Goal: Navigation & Orientation: Find specific page/section

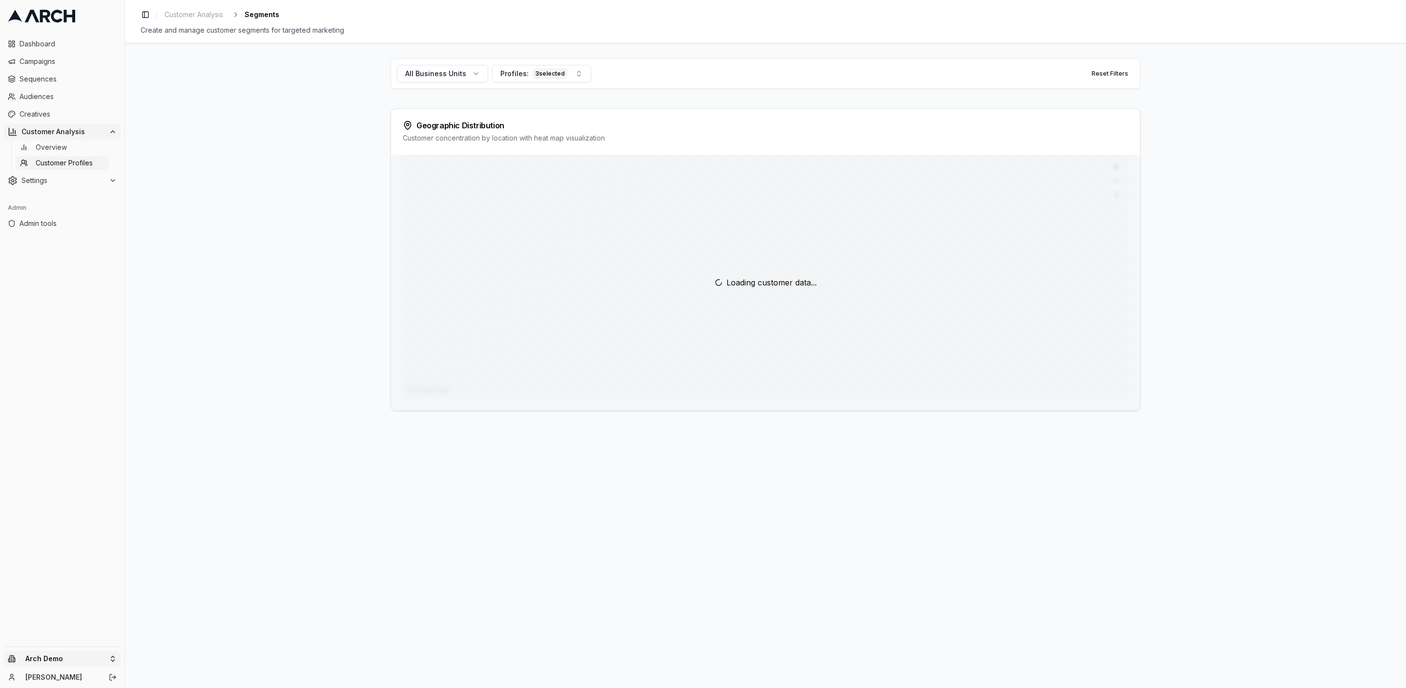
click at [66, 660] on html "Dashboard Campaigns Sequences Audiences Creatives Customer Analysis Overview Cu…" at bounding box center [703, 344] width 1406 height 688
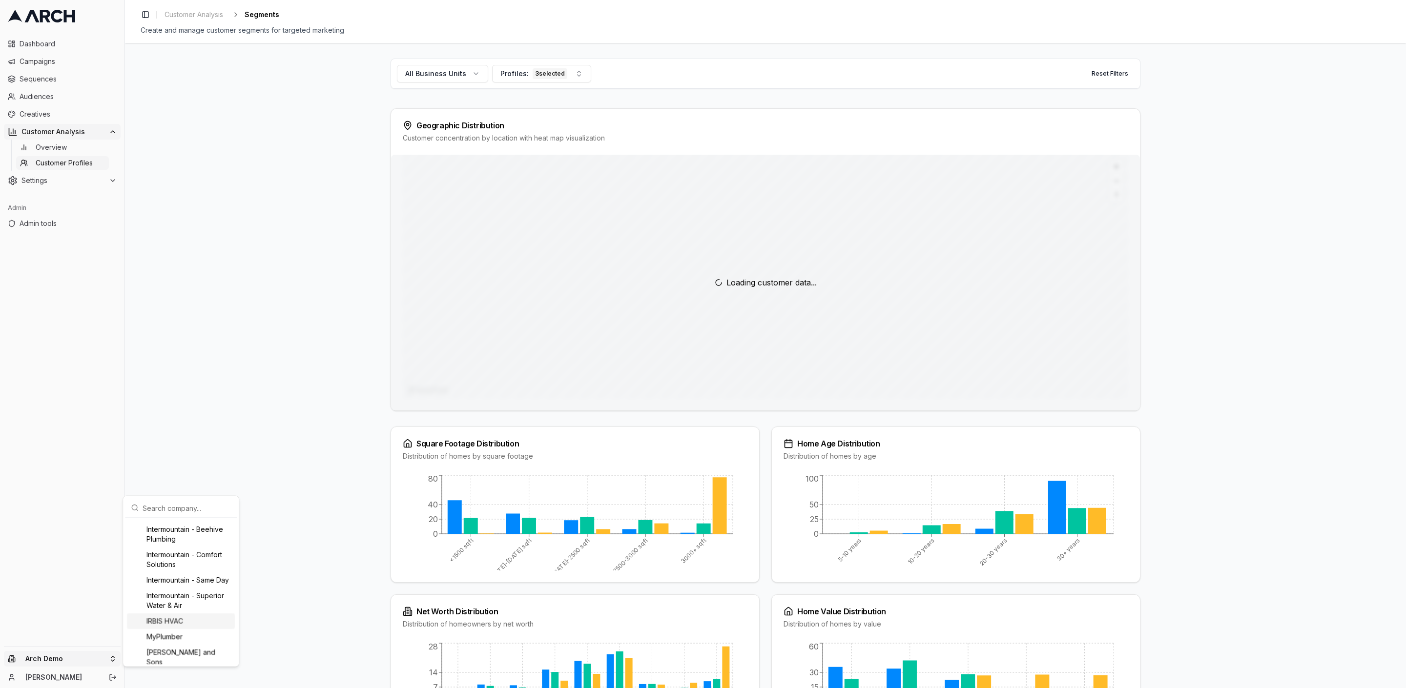
click at [182, 625] on div "IRBIS HVAC" at bounding box center [181, 622] width 108 height 16
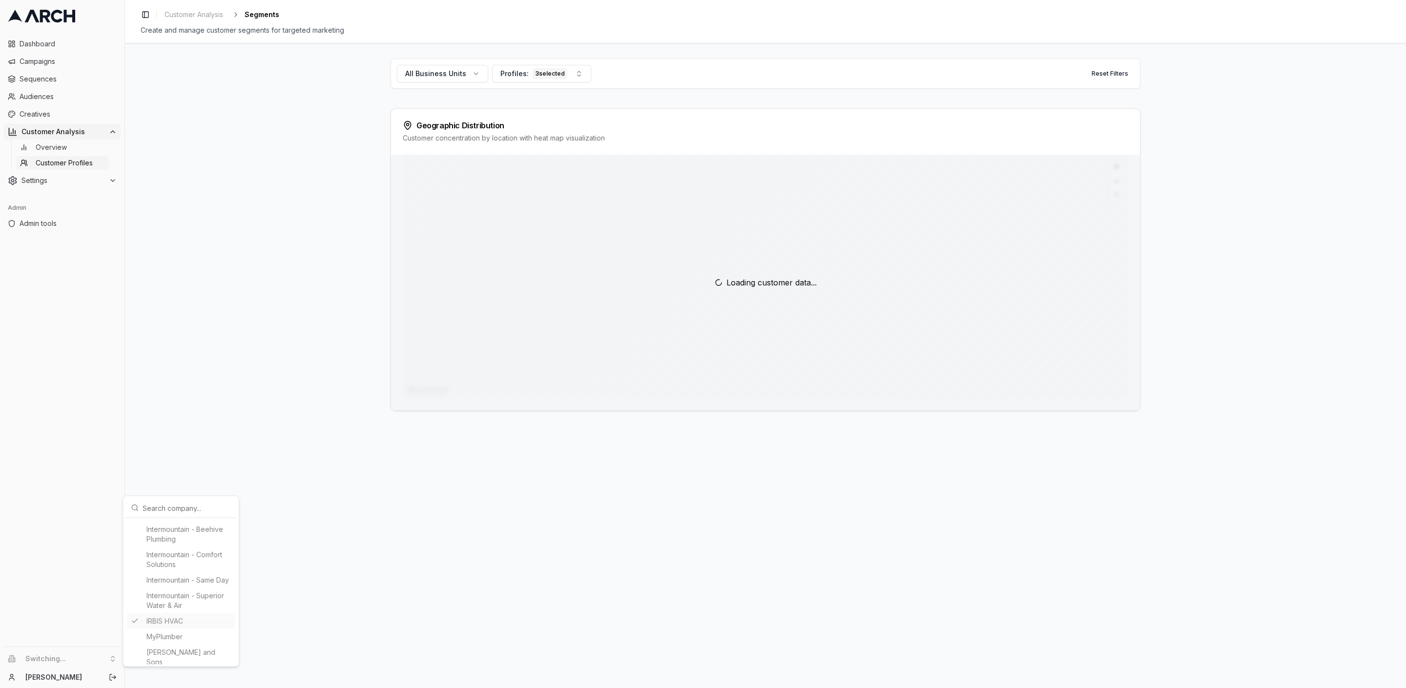
click at [176, 428] on html "Dashboard Campaigns Sequences Audiences Creatives Customer Analysis Overview Cu…" at bounding box center [703, 344] width 1406 height 688
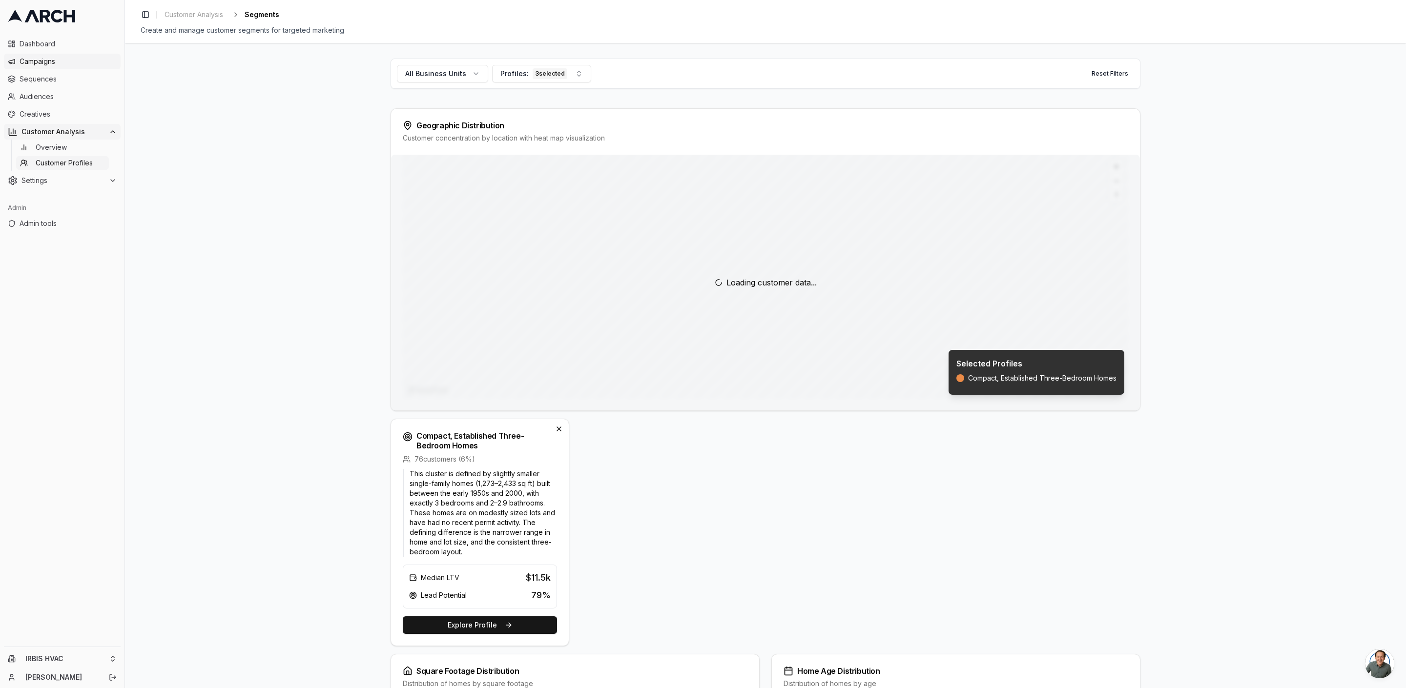
click at [50, 61] on span "Campaigns" at bounding box center [68, 62] width 97 height 10
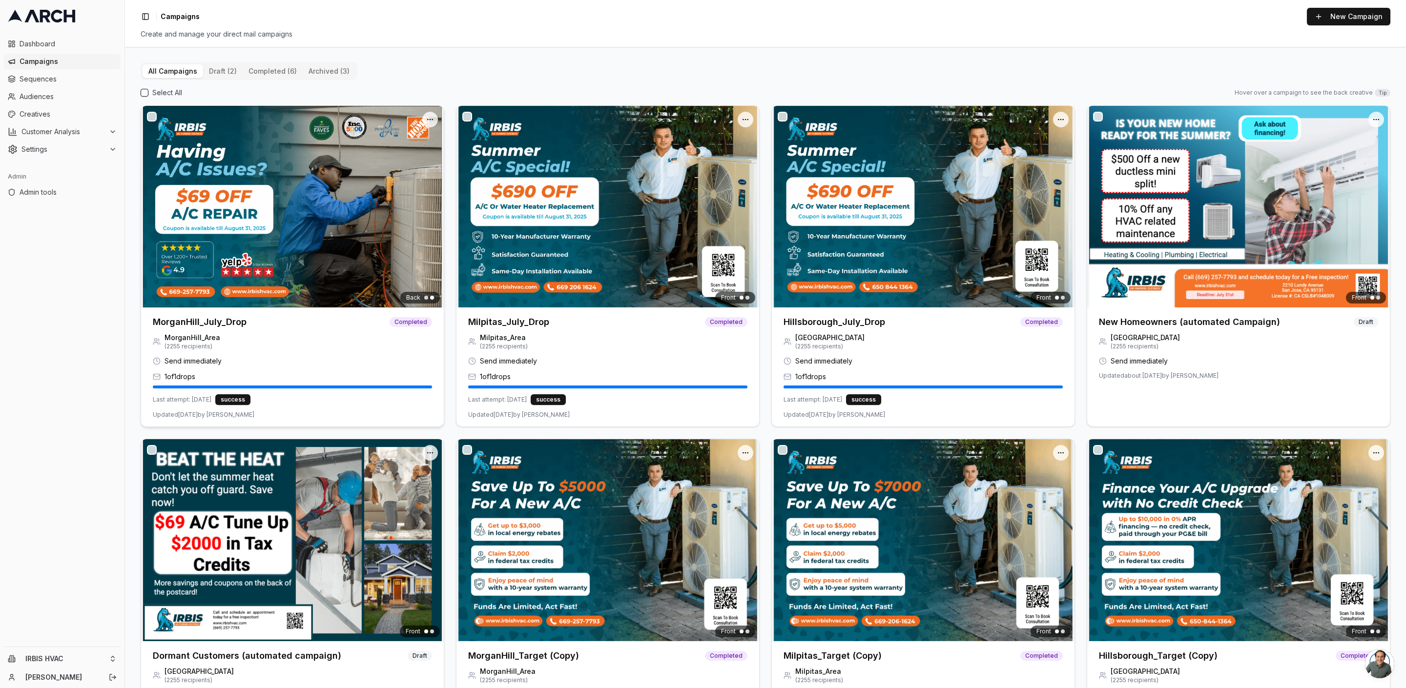
click at [209, 325] on h3 "MorganHill_July_Drop" at bounding box center [200, 322] width 94 height 14
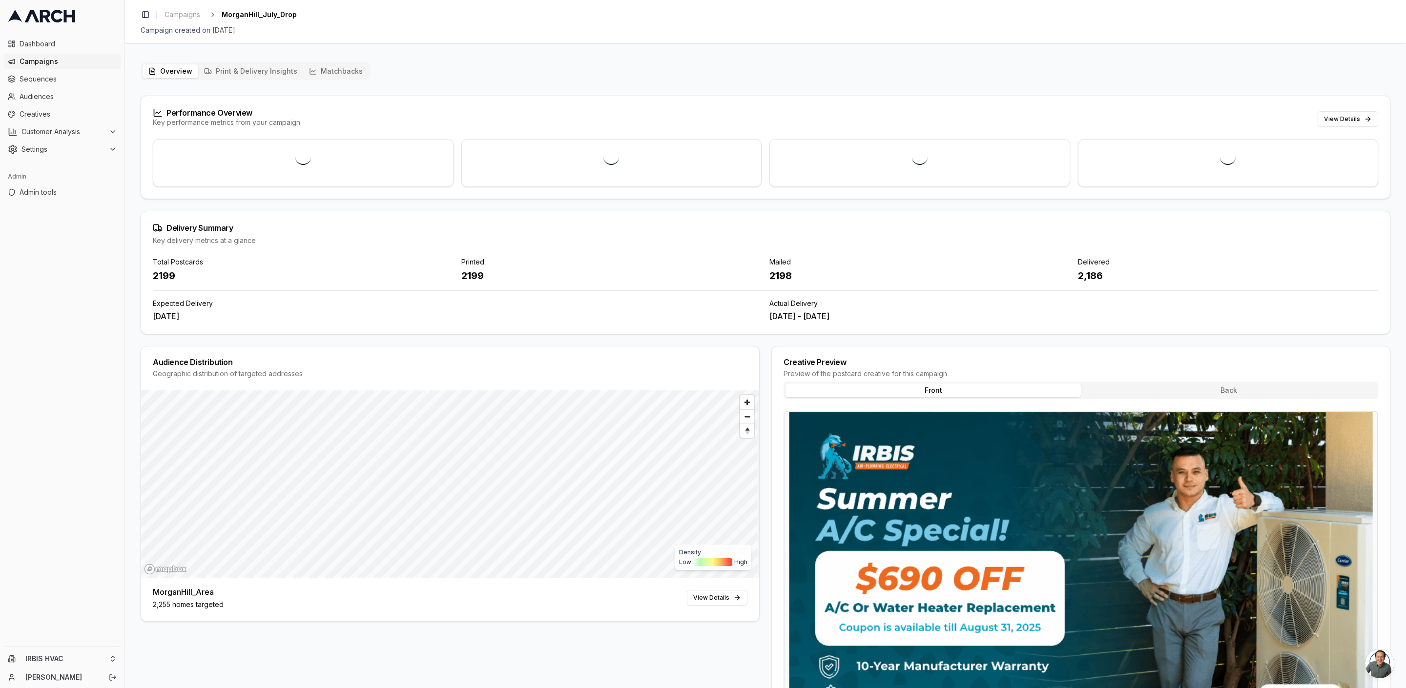
click at [350, 73] on button "Matchbacks" at bounding box center [335, 71] width 65 height 14
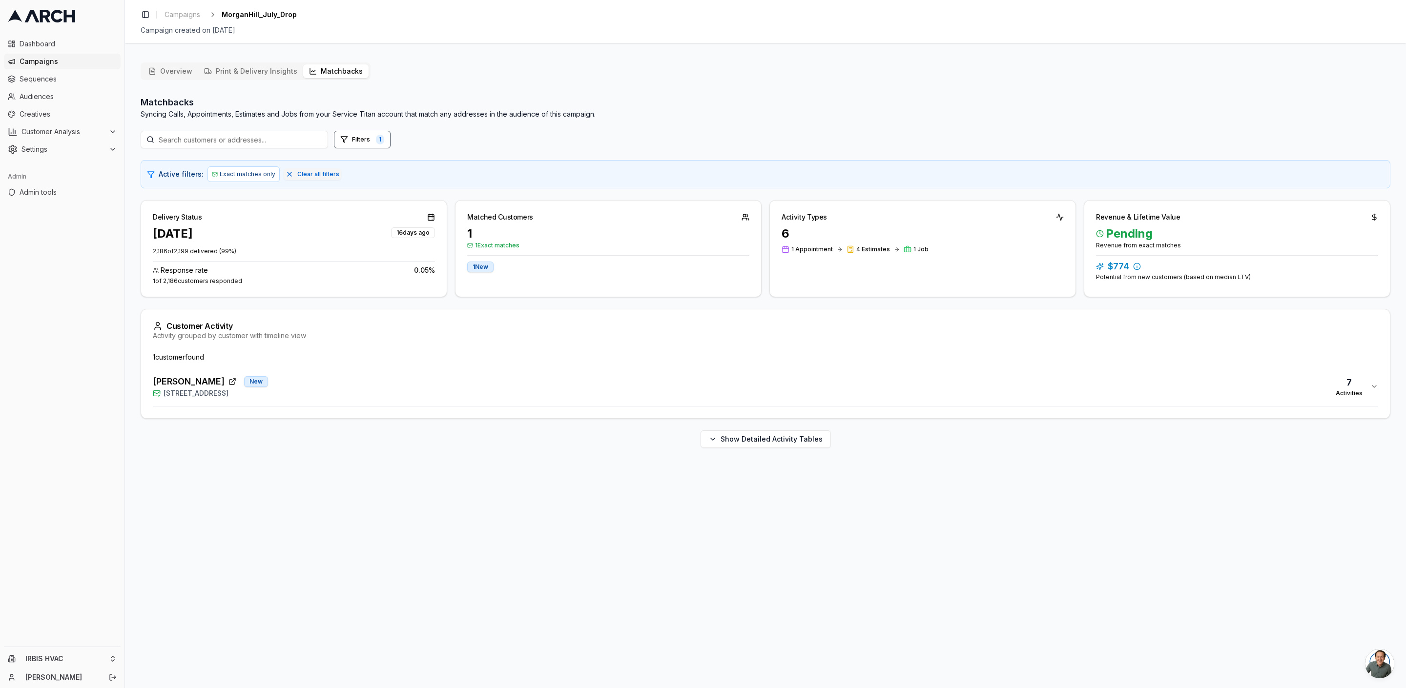
click at [1354, 385] on div "7" at bounding box center [1349, 383] width 27 height 14
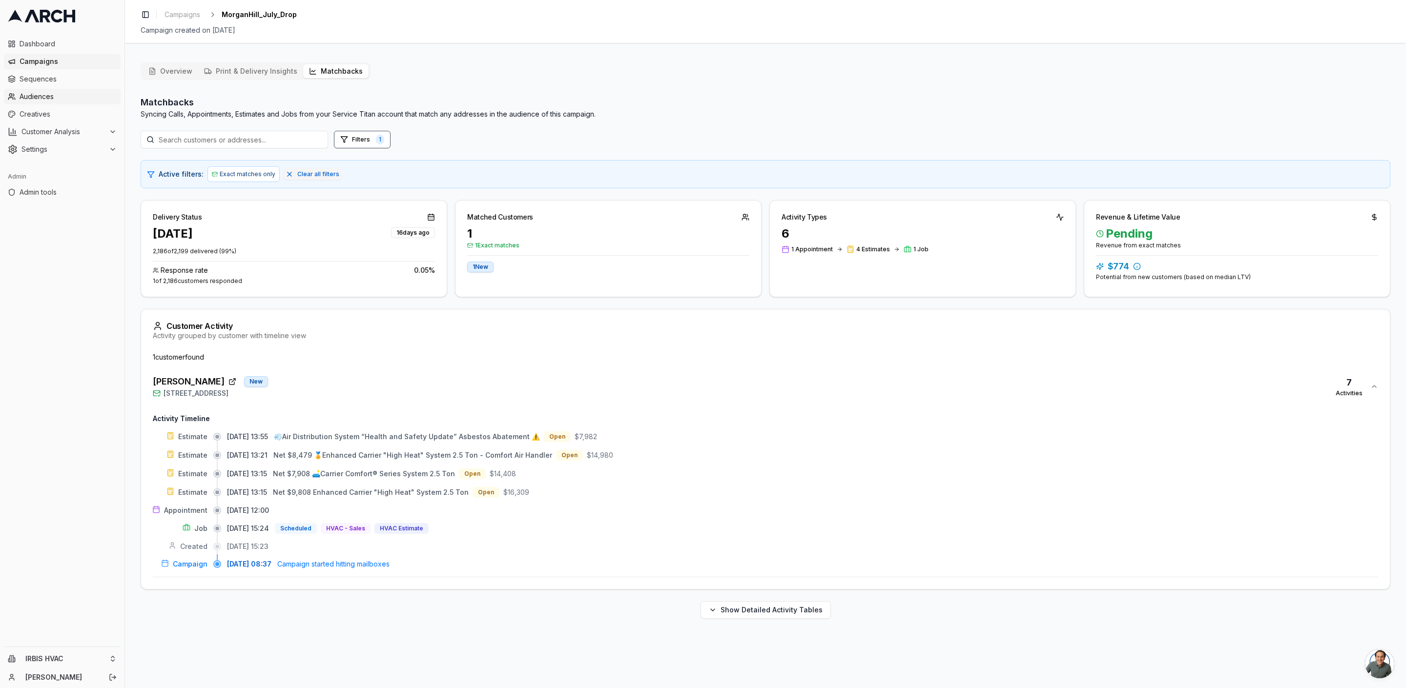
click at [48, 99] on span "Audiences" at bounding box center [68, 97] width 97 height 10
